Goal: Book appointment/travel/reservation

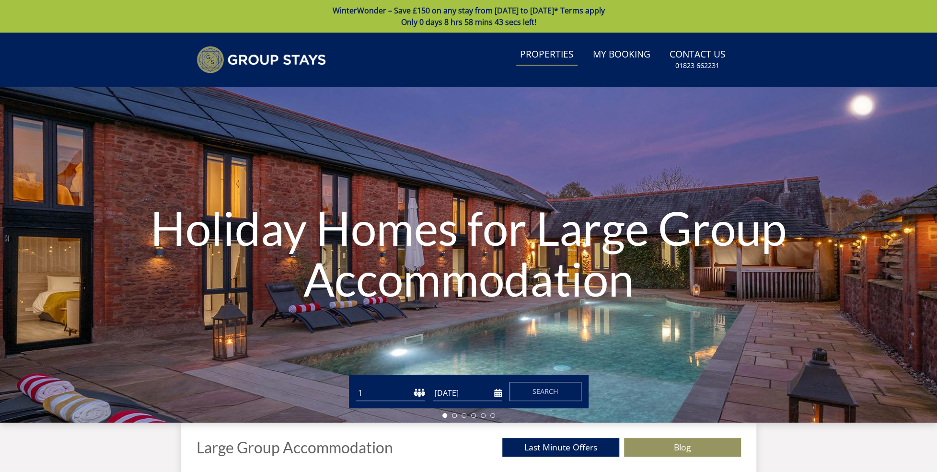
click at [554, 53] on link "Properties" at bounding box center [546, 55] width 61 height 22
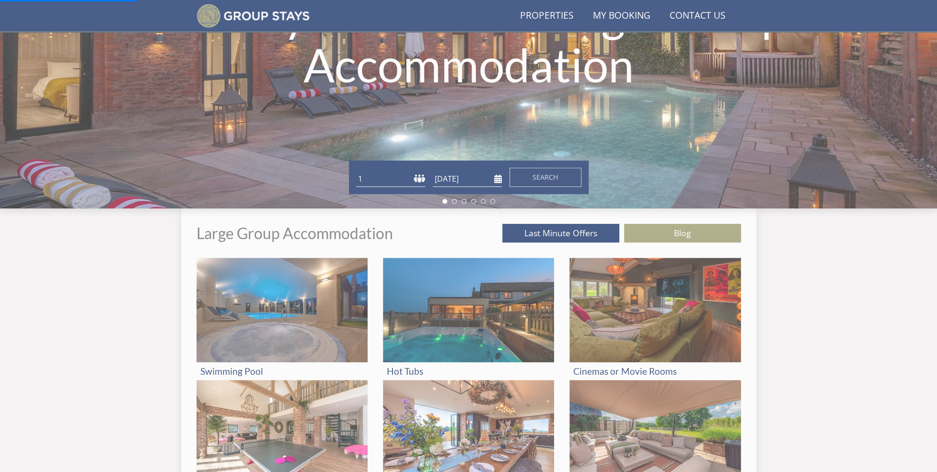
scroll to position [265, 0]
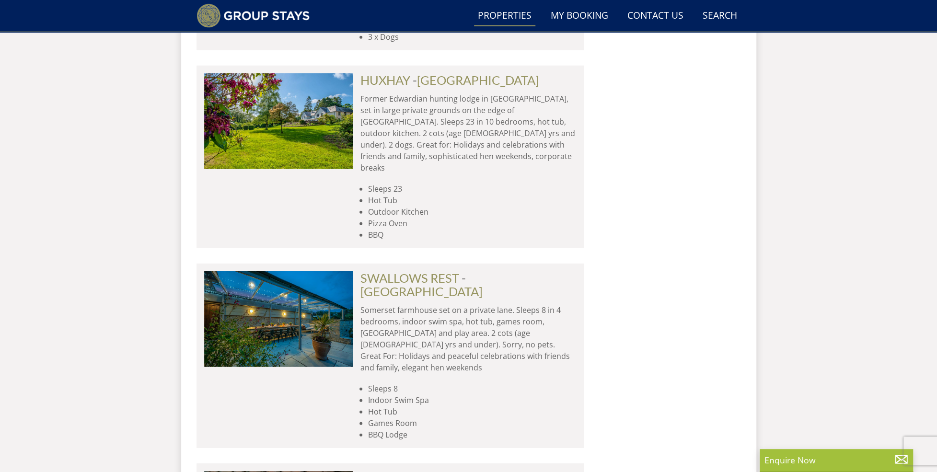
scroll to position [4113, 0]
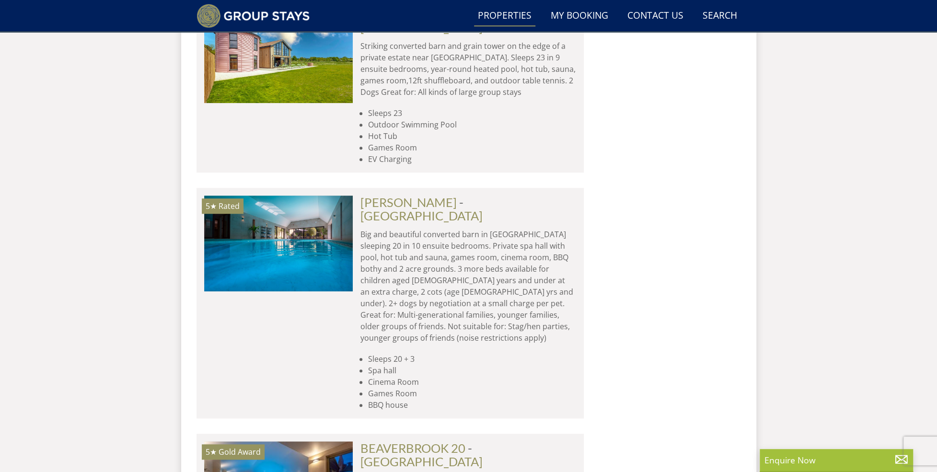
scroll to position [7754, 0]
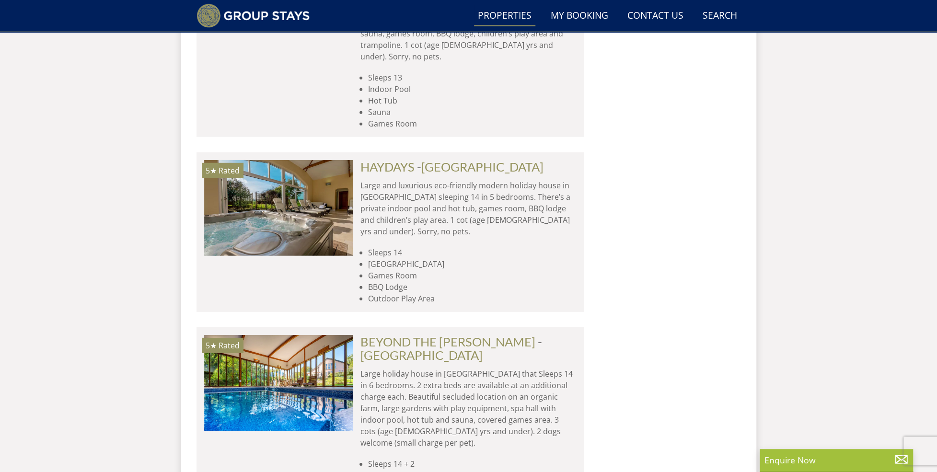
scroll to position [11602, 0]
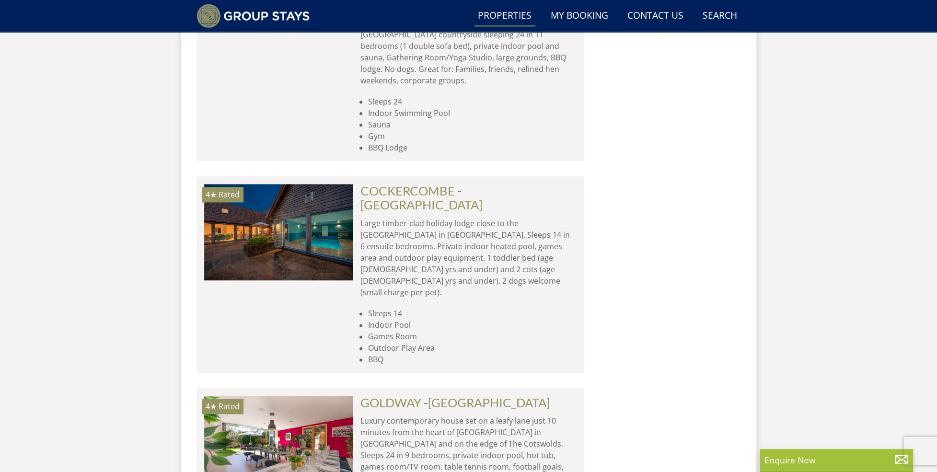
scroll to position [15435, 0]
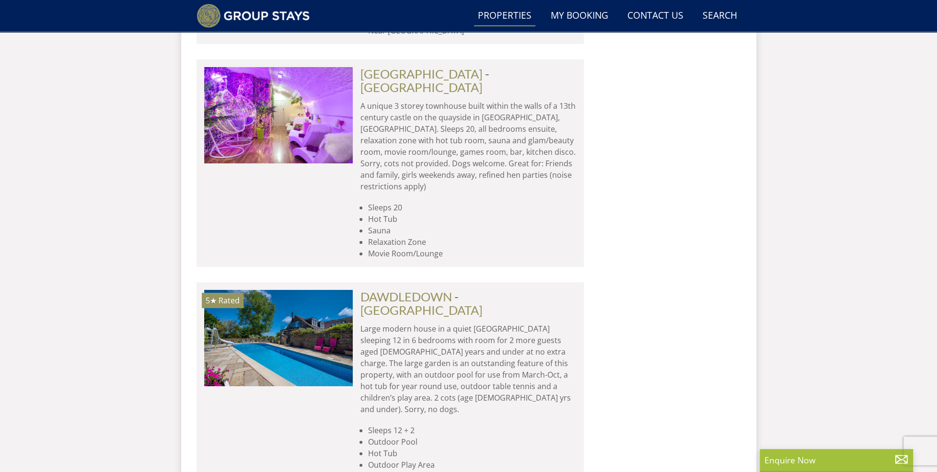
scroll to position [19316, 0]
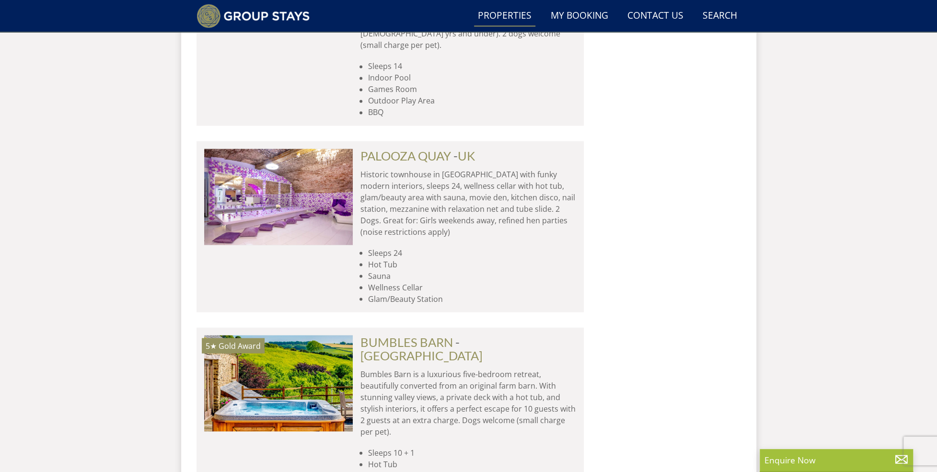
scroll to position [18138, 0]
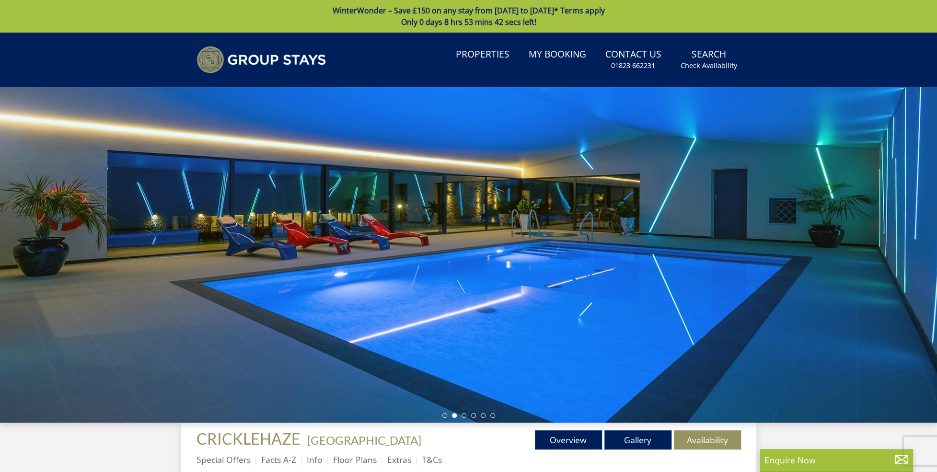
click at [588, 242] on div at bounding box center [468, 254] width 937 height 335
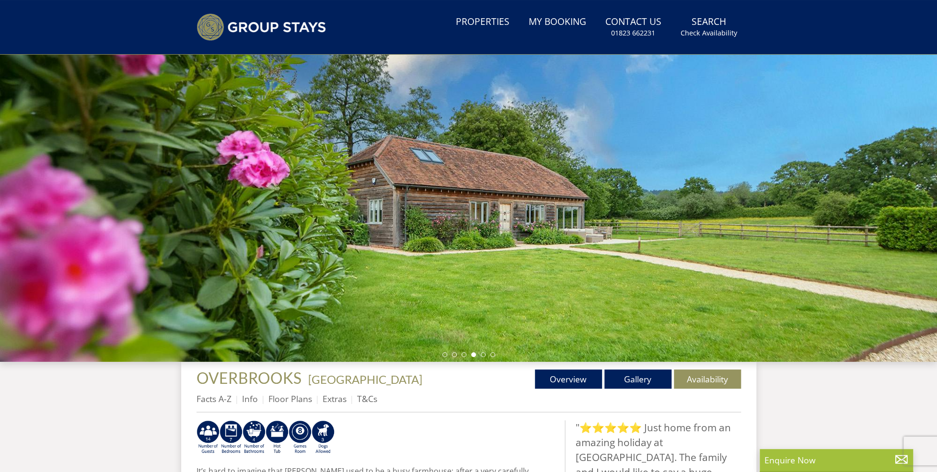
scroll to position [217, 0]
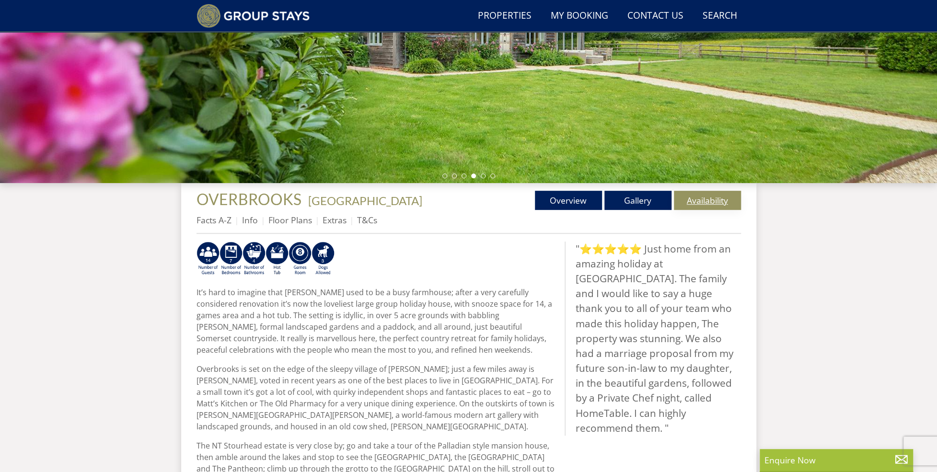
click at [683, 200] on link "Availability" at bounding box center [707, 200] width 67 height 19
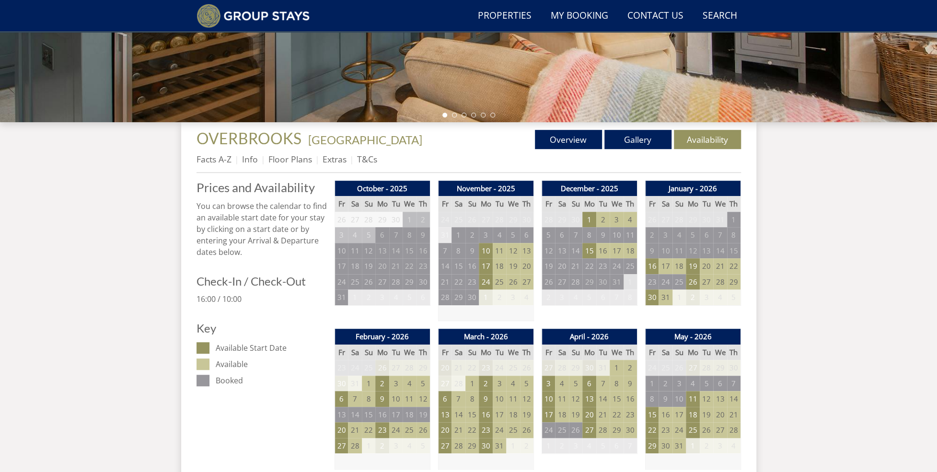
scroll to position [279, 0]
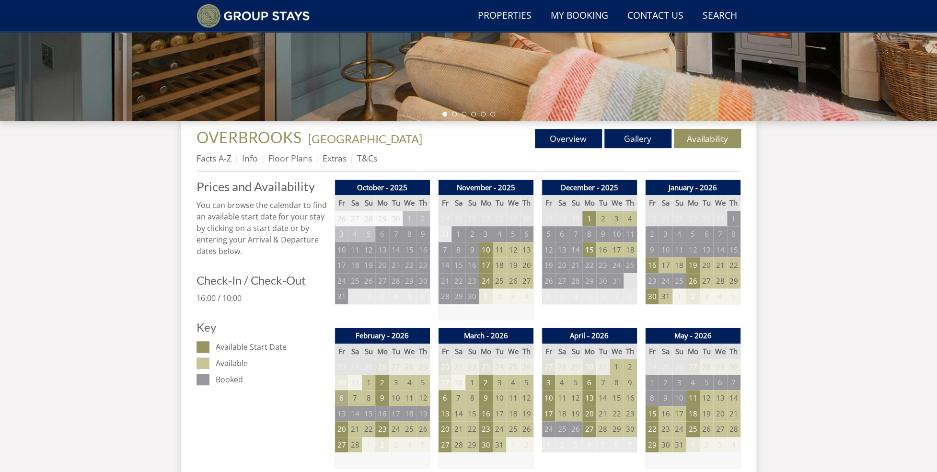
click at [347, 396] on td "6" at bounding box center [340, 398] width 13 height 16
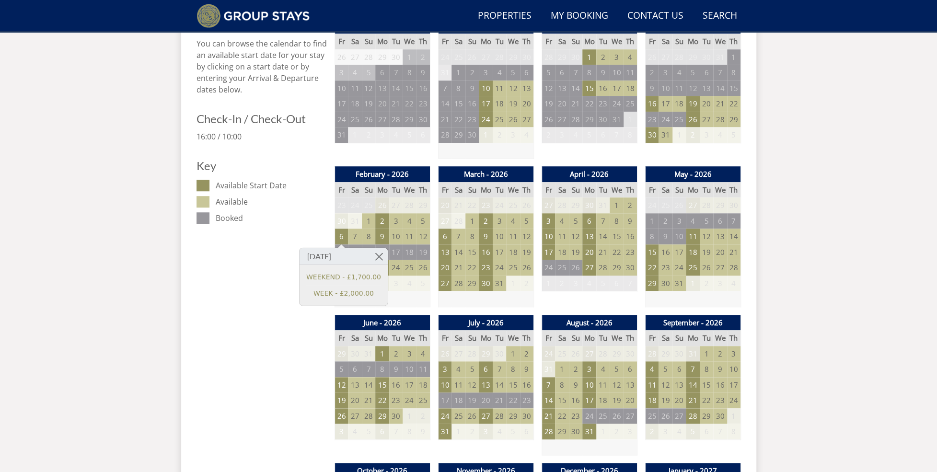
scroll to position [566, 0]
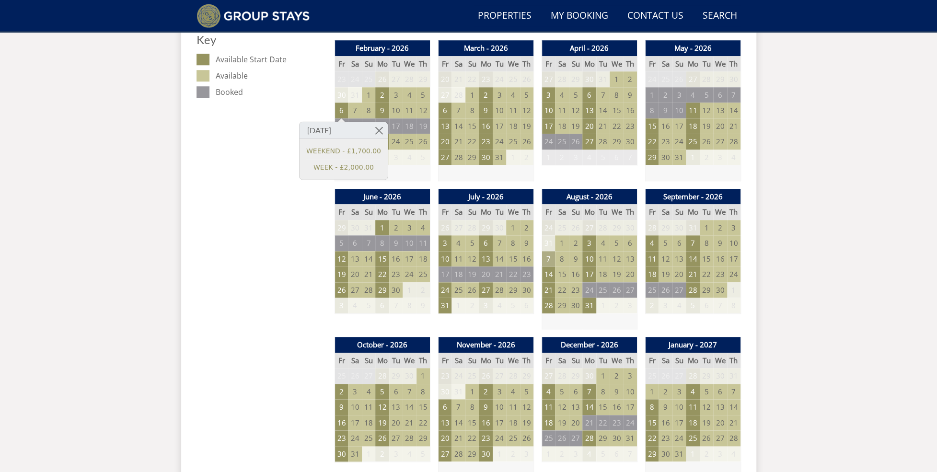
click at [551, 260] on td "7" at bounding box center [547, 259] width 13 height 16
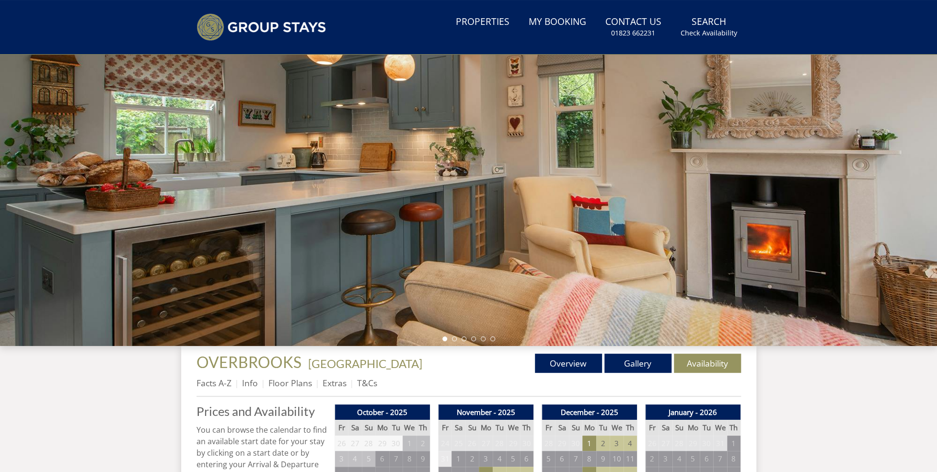
scroll to position [0, 0]
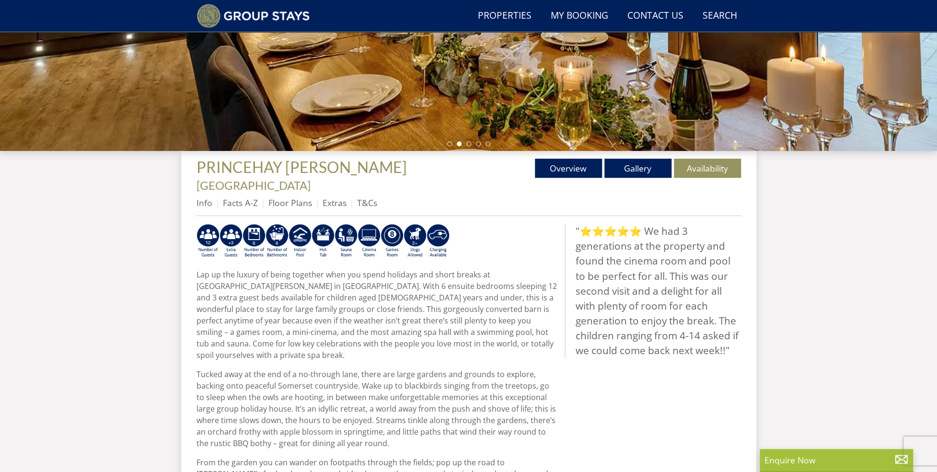
scroll to position [313, 0]
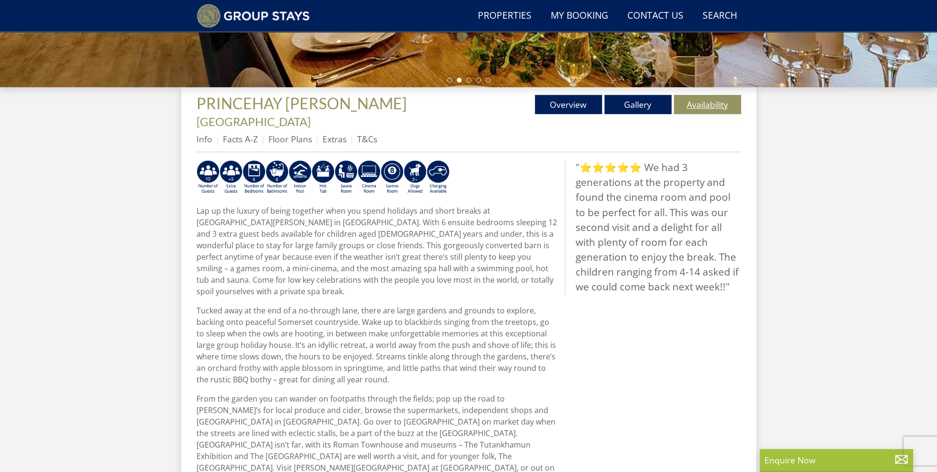
drag, startPoint x: 728, startPoint y: 99, endPoint x: 717, endPoint y: 100, distance: 11.1
click at [728, 99] on link "Availability" at bounding box center [707, 104] width 67 height 19
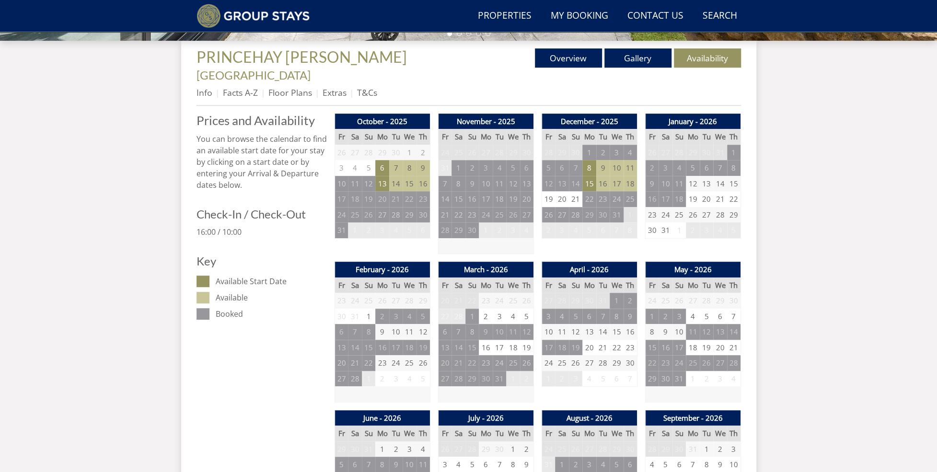
scroll to position [470, 0]
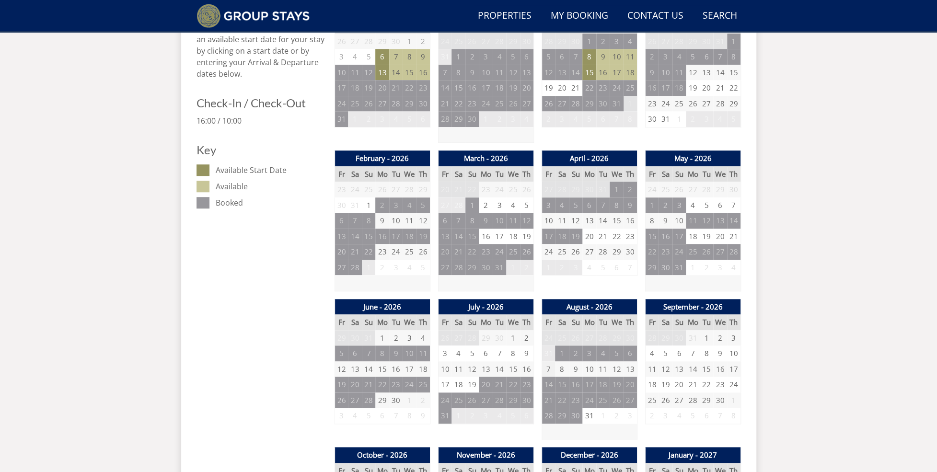
click at [548, 361] on td "7" at bounding box center [547, 369] width 13 height 16
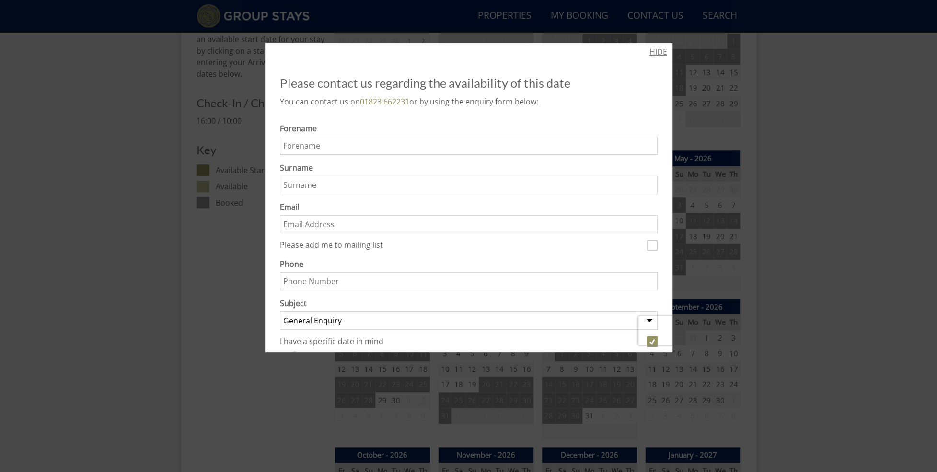
click at [654, 51] on link "HIDE" at bounding box center [658, 51] width 18 height 11
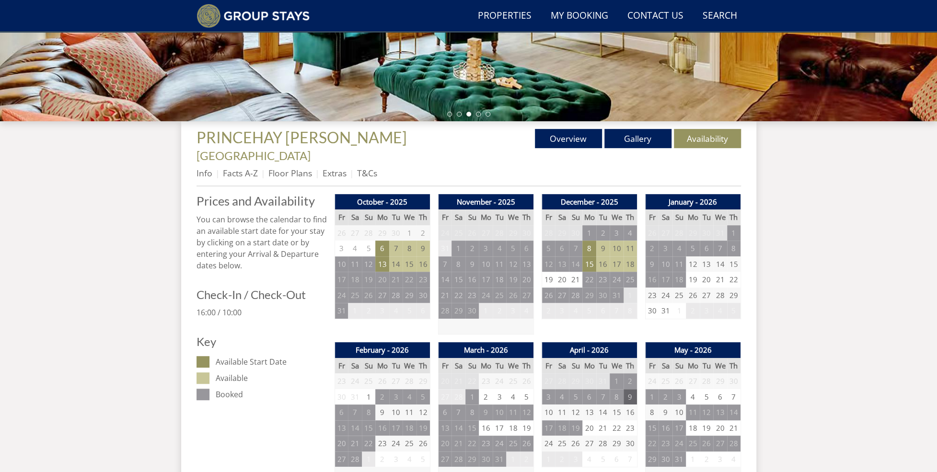
scroll to position [135, 0]
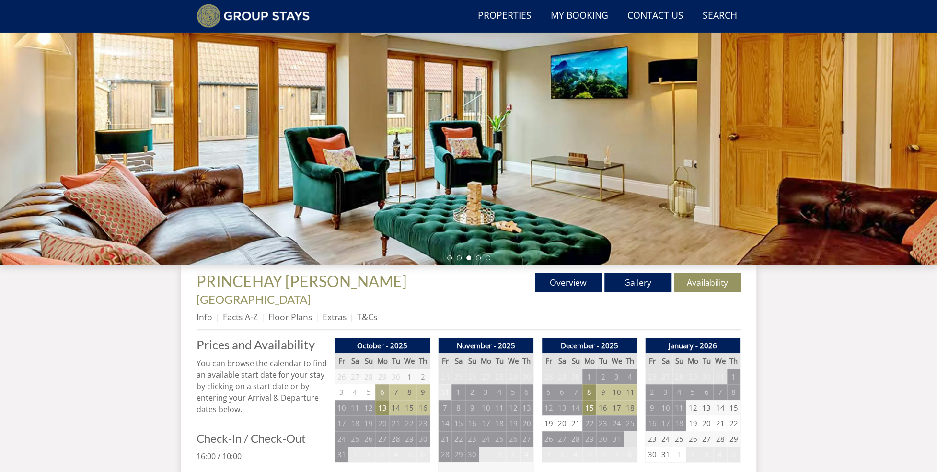
click at [386, 384] on td "6" at bounding box center [381, 392] width 13 height 16
click at [418, 392] on link at bounding box center [417, 398] width 17 height 17
click at [388, 400] on td "13" at bounding box center [381, 408] width 13 height 16
click at [421, 415] on link at bounding box center [417, 413] width 17 height 17
click at [595, 384] on td "8" at bounding box center [588, 392] width 13 height 16
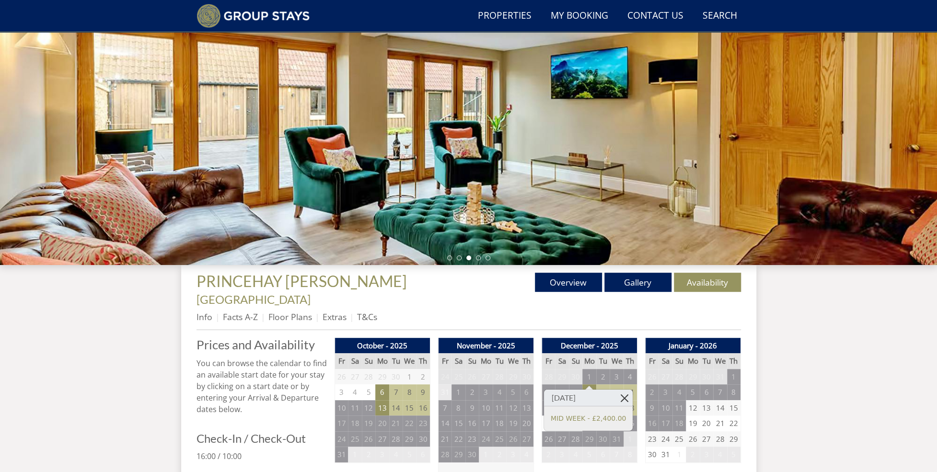
click at [627, 397] on link at bounding box center [624, 398] width 17 height 17
click at [593, 400] on td "15" at bounding box center [588, 408] width 13 height 16
click at [626, 407] on link at bounding box center [624, 413] width 17 height 17
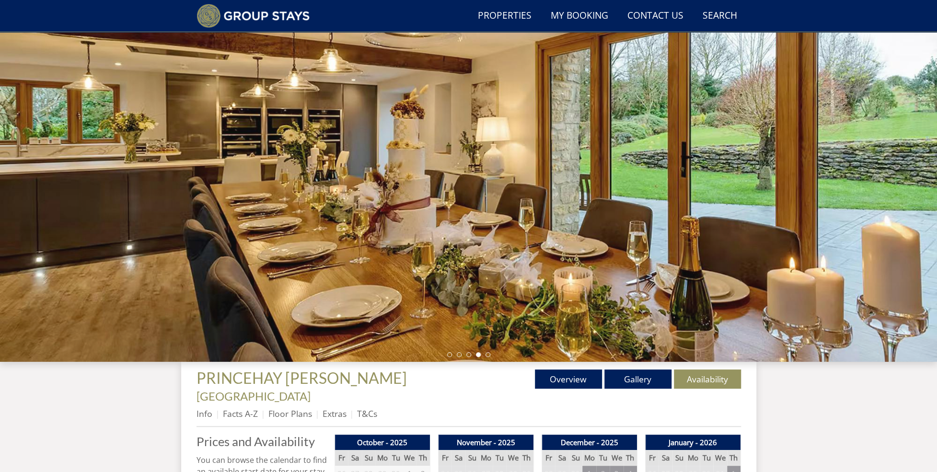
scroll to position [0, 0]
